Goal: Information Seeking & Learning: Learn about a topic

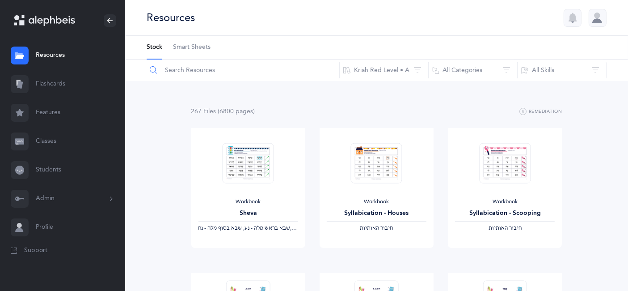
click at [179, 68] on input "text" at bounding box center [243, 69] width 194 height 21
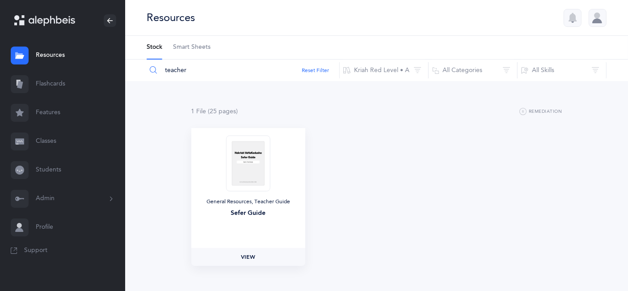
click at [248, 259] on span "View" at bounding box center [248, 257] width 14 height 8
click at [190, 72] on input "teacher" at bounding box center [243, 69] width 194 height 21
type input "t"
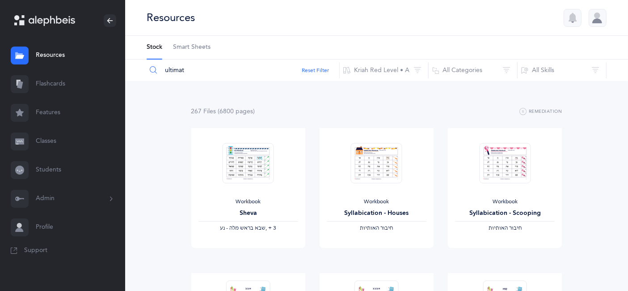
type input "ultimate"
click at [176, 70] on input "text" at bounding box center [243, 69] width 194 height 21
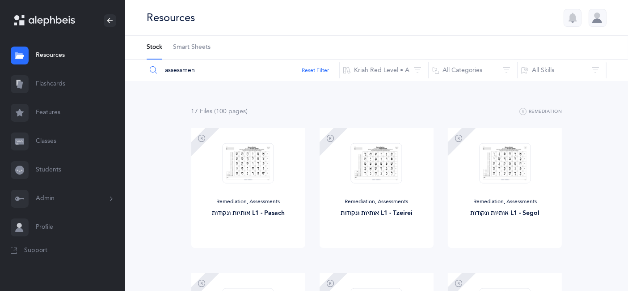
type input "assessmen"
click at [405, 238] on div "Remediation, Assessments אותיות ונקודות L1 - Tzeirei" at bounding box center [377, 188] width 114 height 120
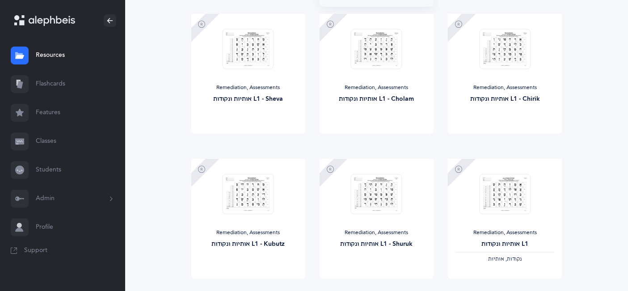
scroll to position [262, 0]
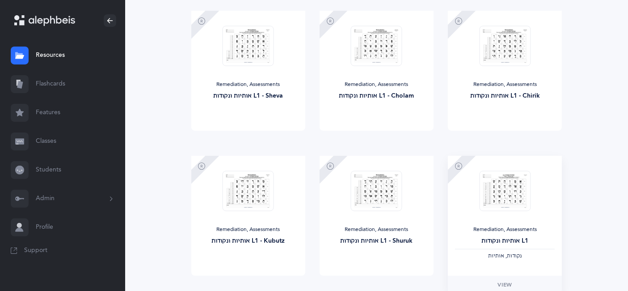
click at [504, 230] on div "Remediation, Assessments" at bounding box center [505, 229] width 100 height 7
click at [507, 289] on link "View" at bounding box center [505, 285] width 114 height 18
